Goal: Go to known website: Access a specific website the user already knows

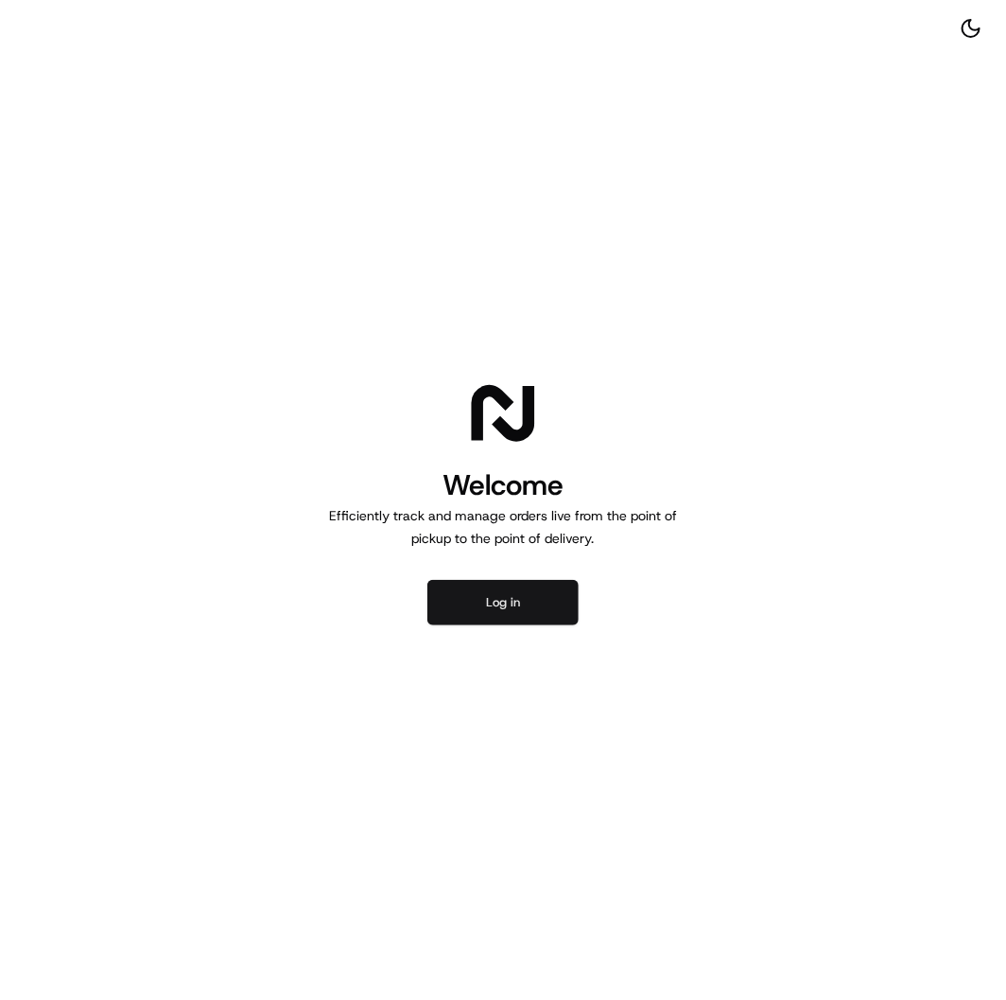
click at [525, 598] on button "Log in" at bounding box center [502, 602] width 151 height 45
